Goal: Task Accomplishment & Management: Use online tool/utility

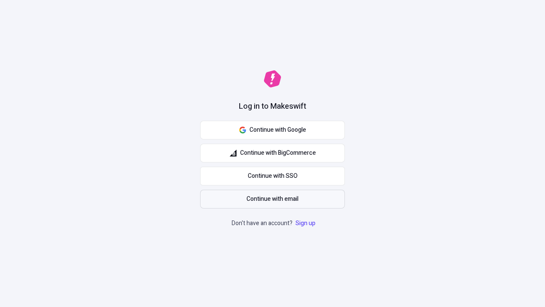
click at [273, 199] on span "Continue with email" at bounding box center [273, 198] width 52 height 9
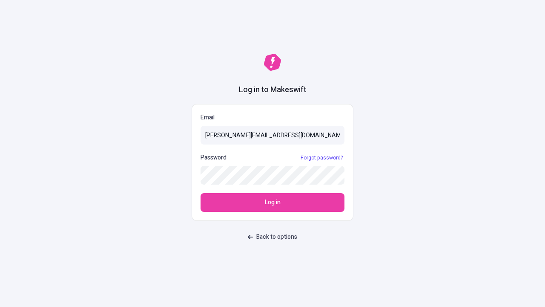
type input "[PERSON_NAME][EMAIL_ADDRESS][DOMAIN_NAME]"
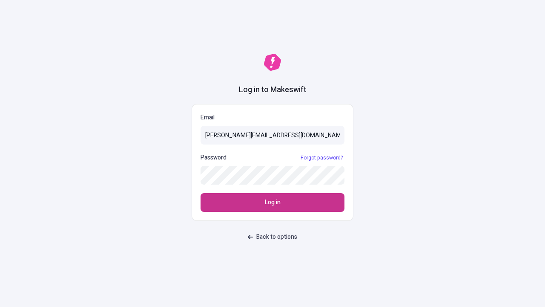
click at [273, 202] on span "Log in" at bounding box center [273, 202] width 16 height 9
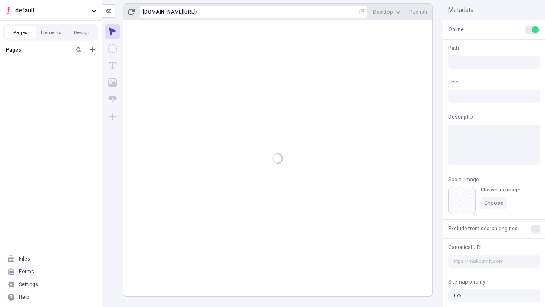
type input "/deep-link-acidus"
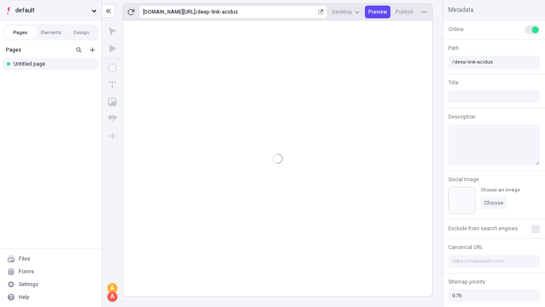
click at [51, 10] on span "default" at bounding box center [51, 10] width 73 height 9
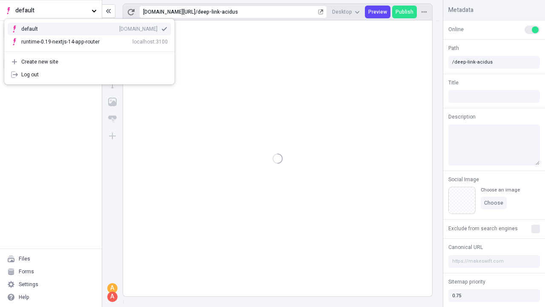
click at [119, 27] on div "[DOMAIN_NAME]" at bounding box center [138, 29] width 38 height 7
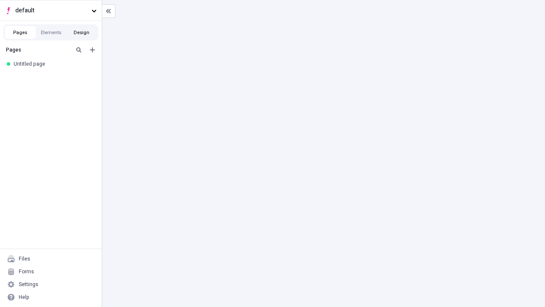
click at [81, 32] on button "Design" at bounding box center [81, 32] width 31 height 13
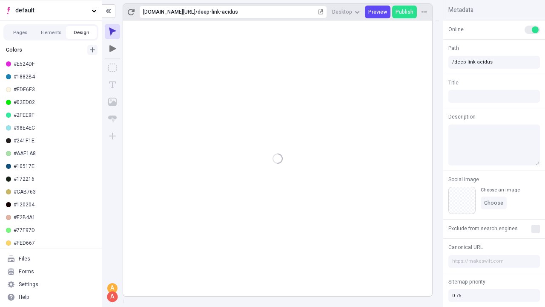
click at [92, 50] on icon "button" at bounding box center [92, 49] width 5 height 5
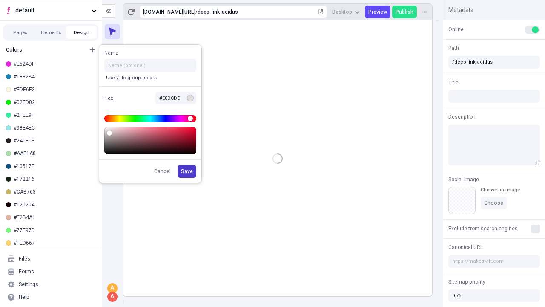
click at [187, 171] on span "Save" at bounding box center [187, 171] width 12 height 7
